Goal: Transaction & Acquisition: Purchase product/service

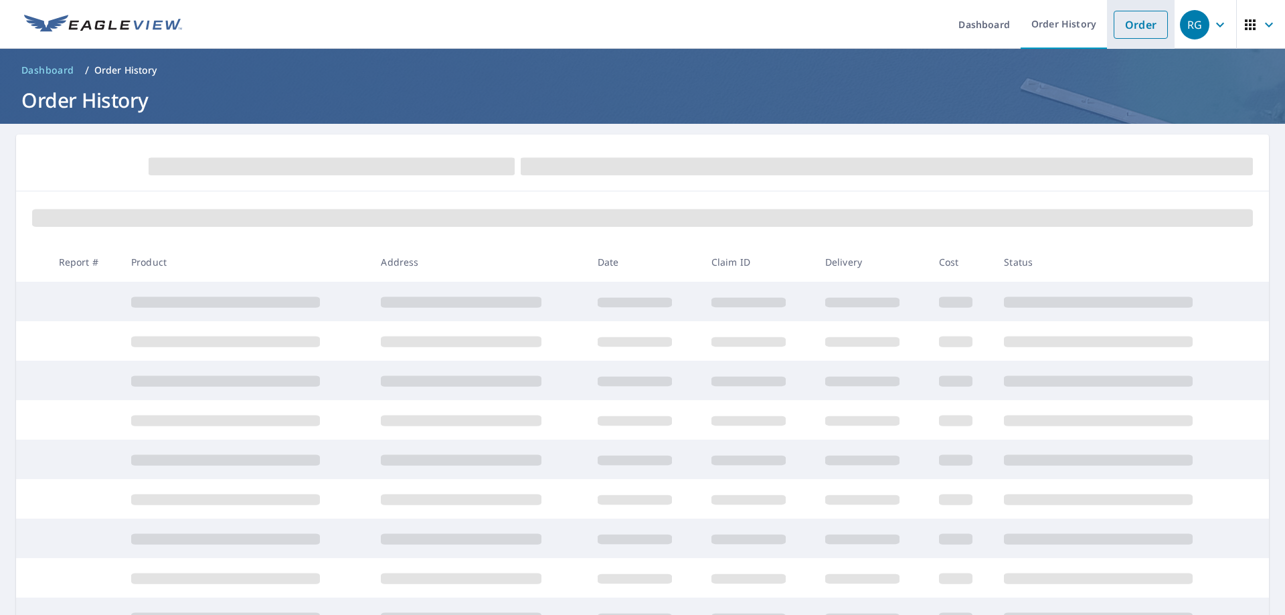
click at [1121, 17] on link "Order" at bounding box center [1141, 25] width 54 height 28
click at [262, 73] on ol "Dashboard / Order History" at bounding box center [642, 70] width 1253 height 21
click at [1122, 23] on link "Order" at bounding box center [1141, 25] width 54 height 28
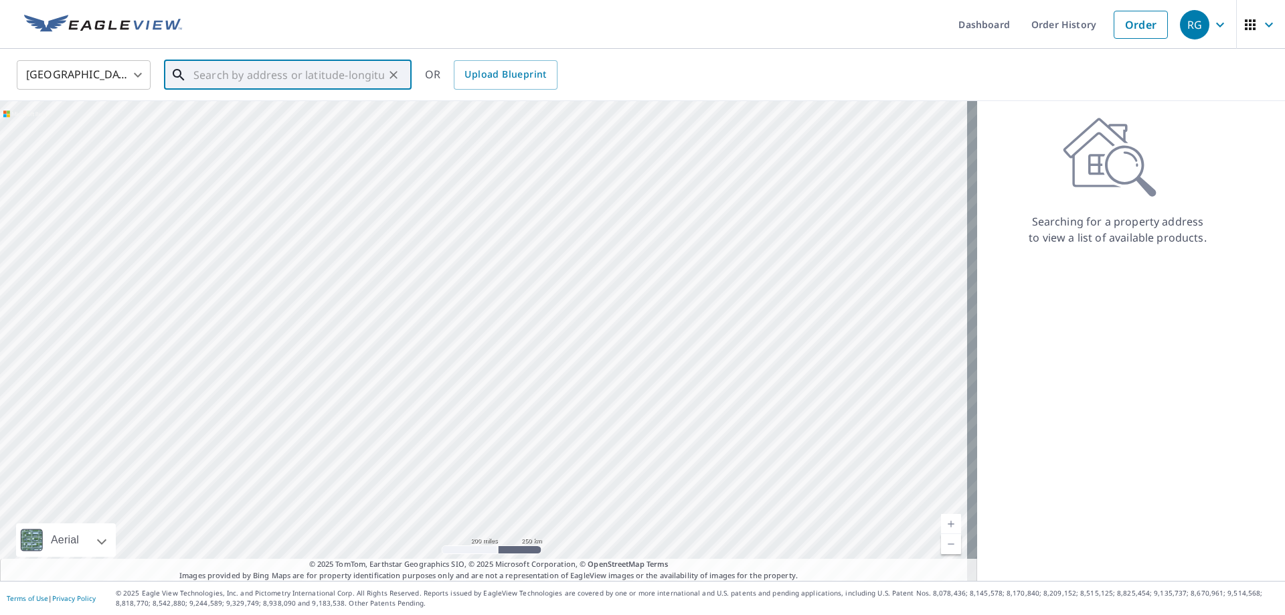
click at [248, 78] on input "text" at bounding box center [288, 74] width 191 height 37
paste input "[STREET_ADDRESS]"
click at [321, 116] on span "[STREET_ADDRESS]" at bounding box center [296, 114] width 210 height 16
type input "[STREET_ADDRESS]"
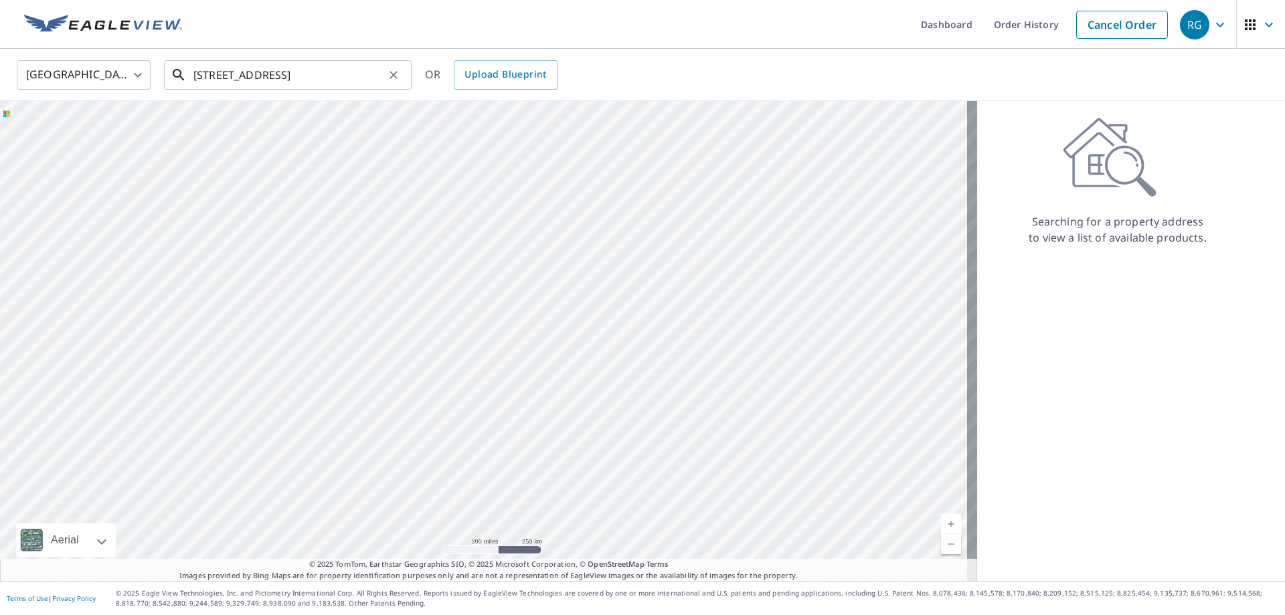
click at [367, 73] on input "[STREET_ADDRESS]" at bounding box center [288, 74] width 191 height 37
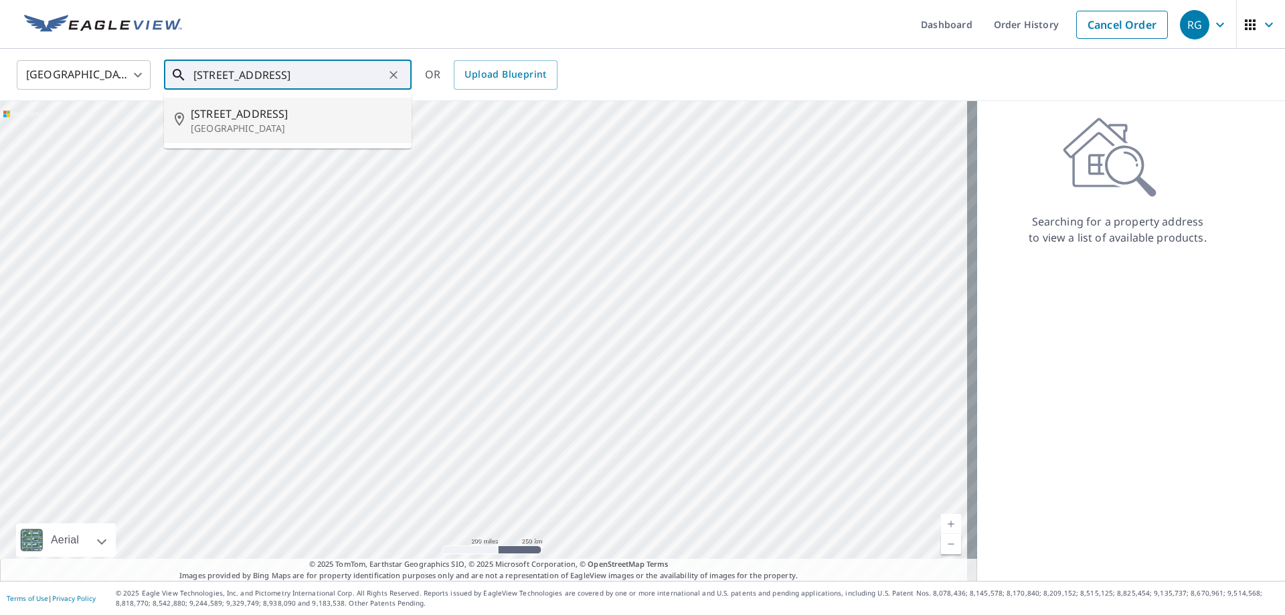
drag, startPoint x: 372, startPoint y: 76, endPoint x: 307, endPoint y: 76, distance: 64.9
click at [307, 76] on input "[STREET_ADDRESS]" at bounding box center [288, 74] width 191 height 37
click at [237, 129] on p "[GEOGRAPHIC_DATA]" at bounding box center [296, 128] width 210 height 13
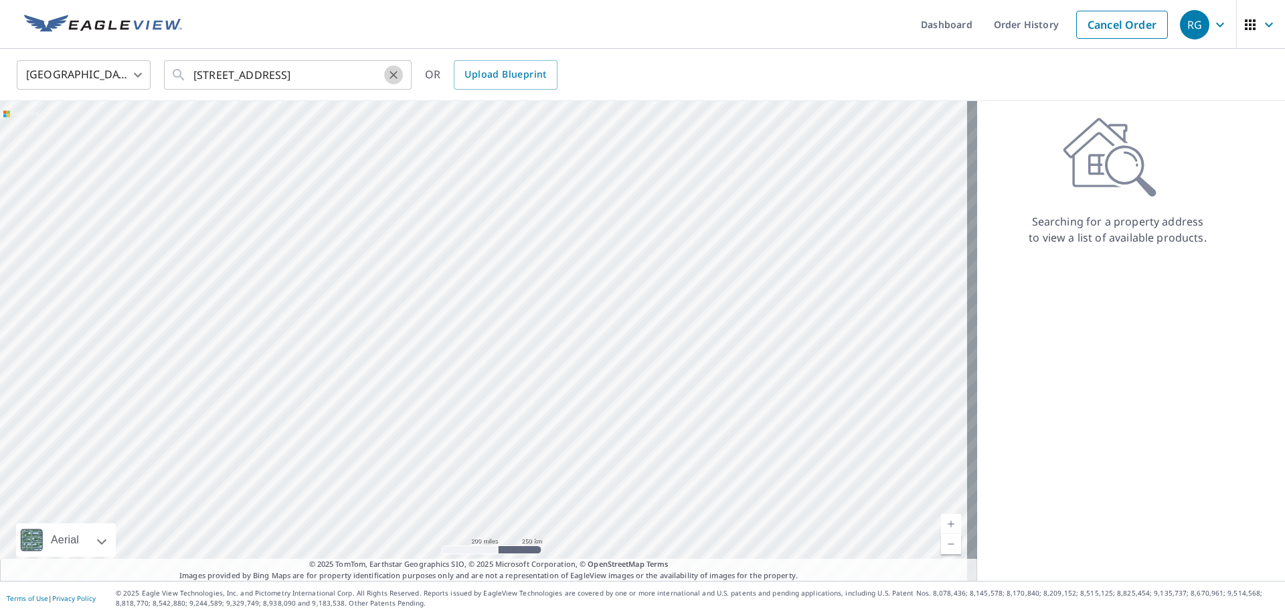
click at [386, 74] on button "Clear" at bounding box center [393, 75] width 19 height 19
paste input "[STREET_ADDRESS]"
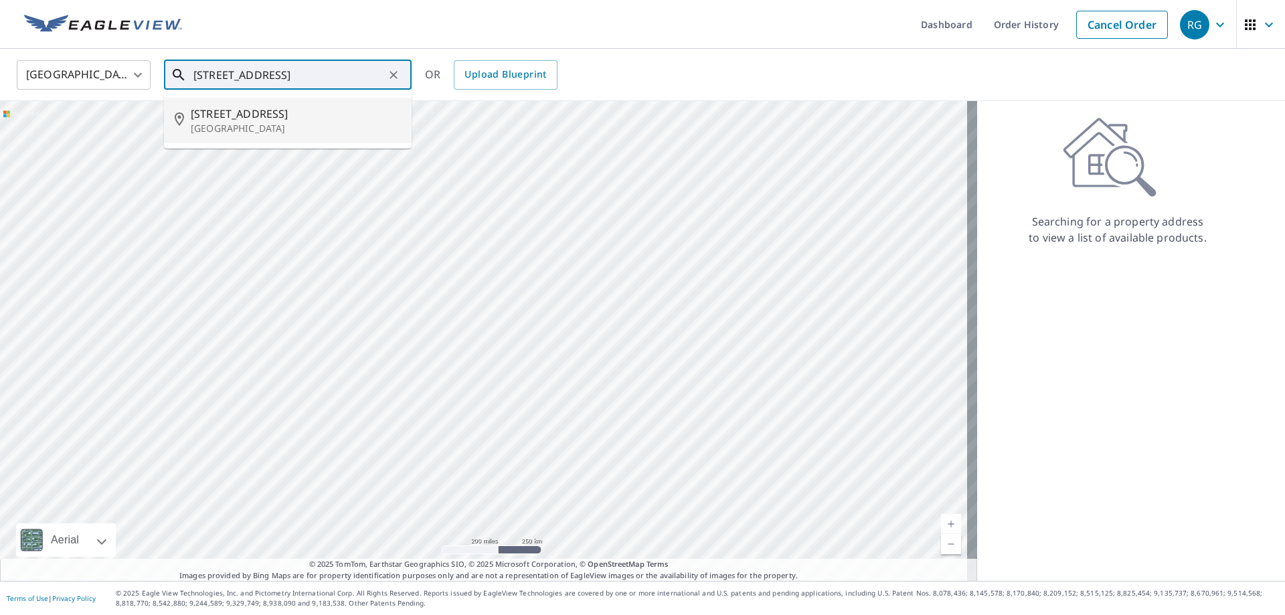
click at [284, 115] on span "[STREET_ADDRESS]" at bounding box center [296, 114] width 210 height 16
type input "[STREET_ADDRESS]"
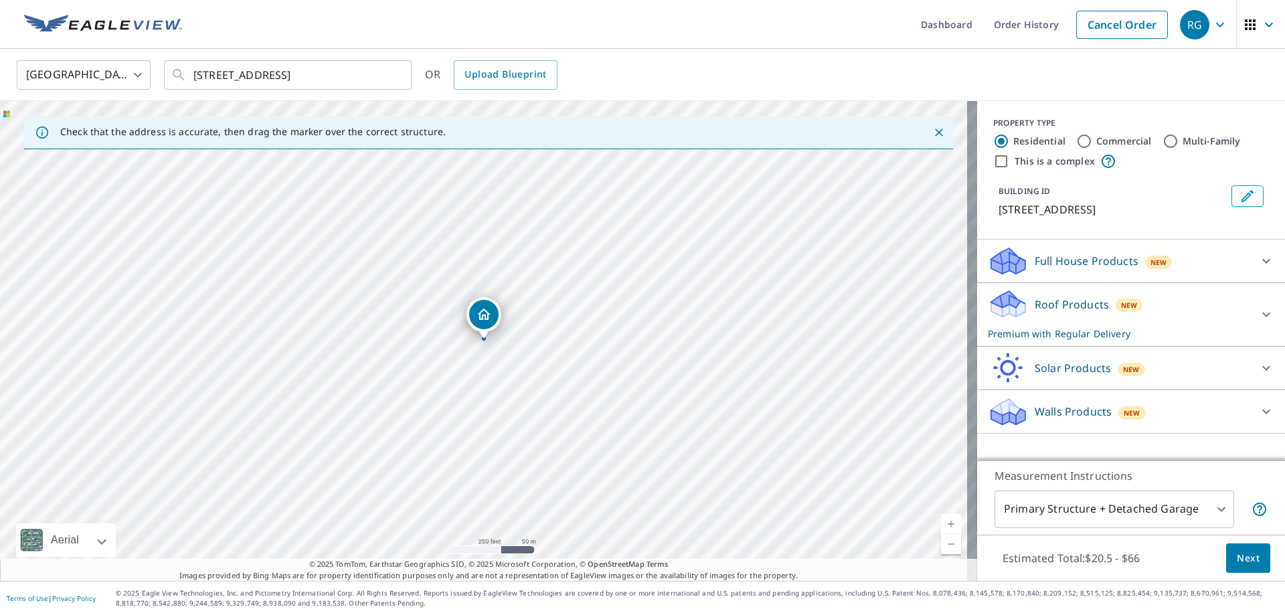
click at [1237, 565] on span "Next" at bounding box center [1248, 558] width 23 height 17
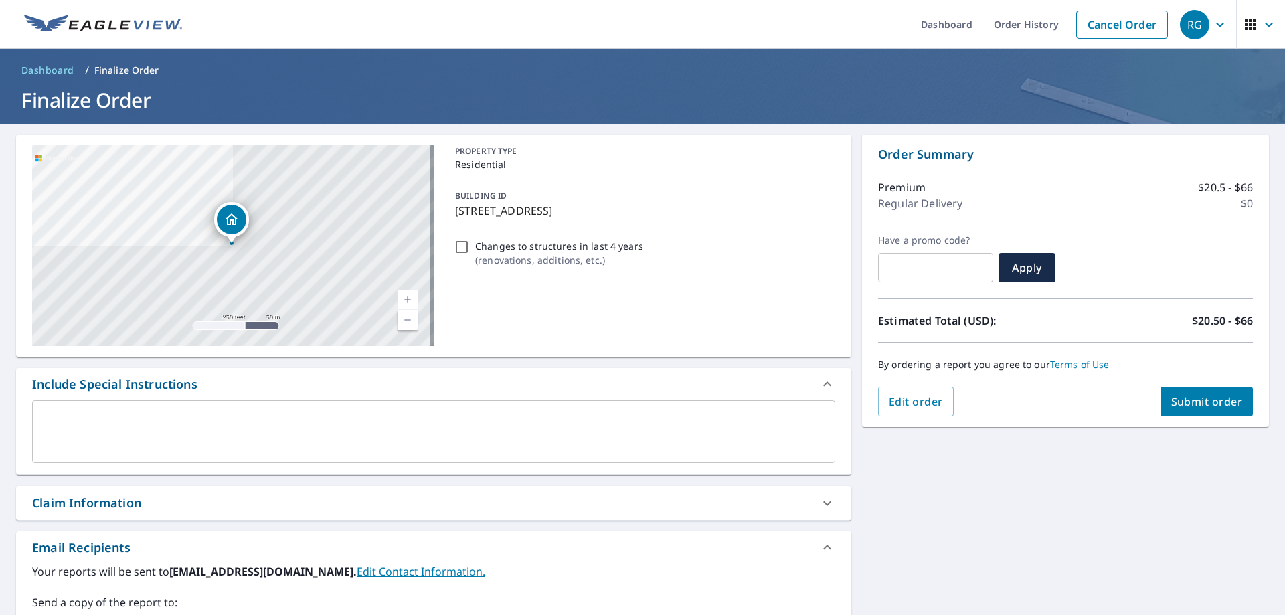
click at [1190, 396] on span "Submit order" at bounding box center [1207, 401] width 72 height 15
